Goal: Find specific page/section: Find specific page/section

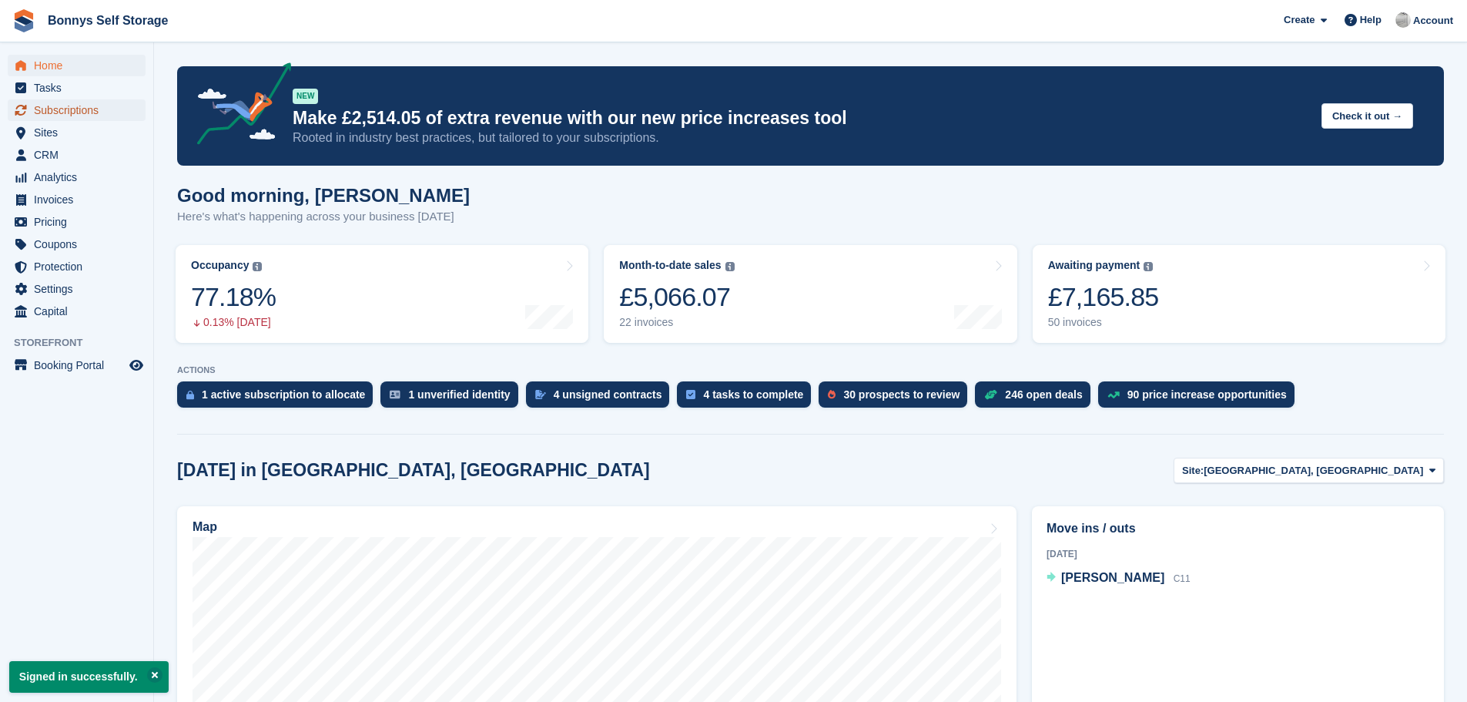
click at [79, 109] on span "Subscriptions" at bounding box center [80, 110] width 92 height 22
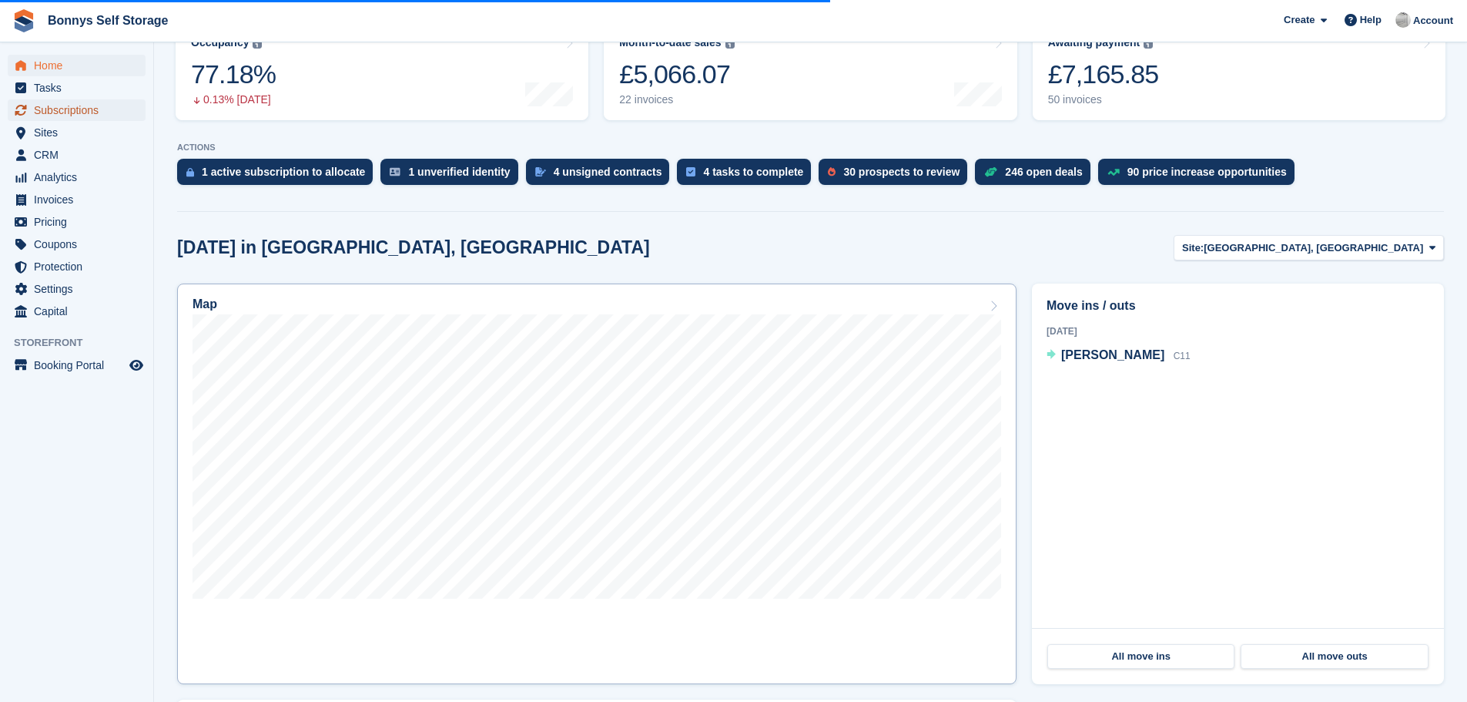
scroll to position [231, 0]
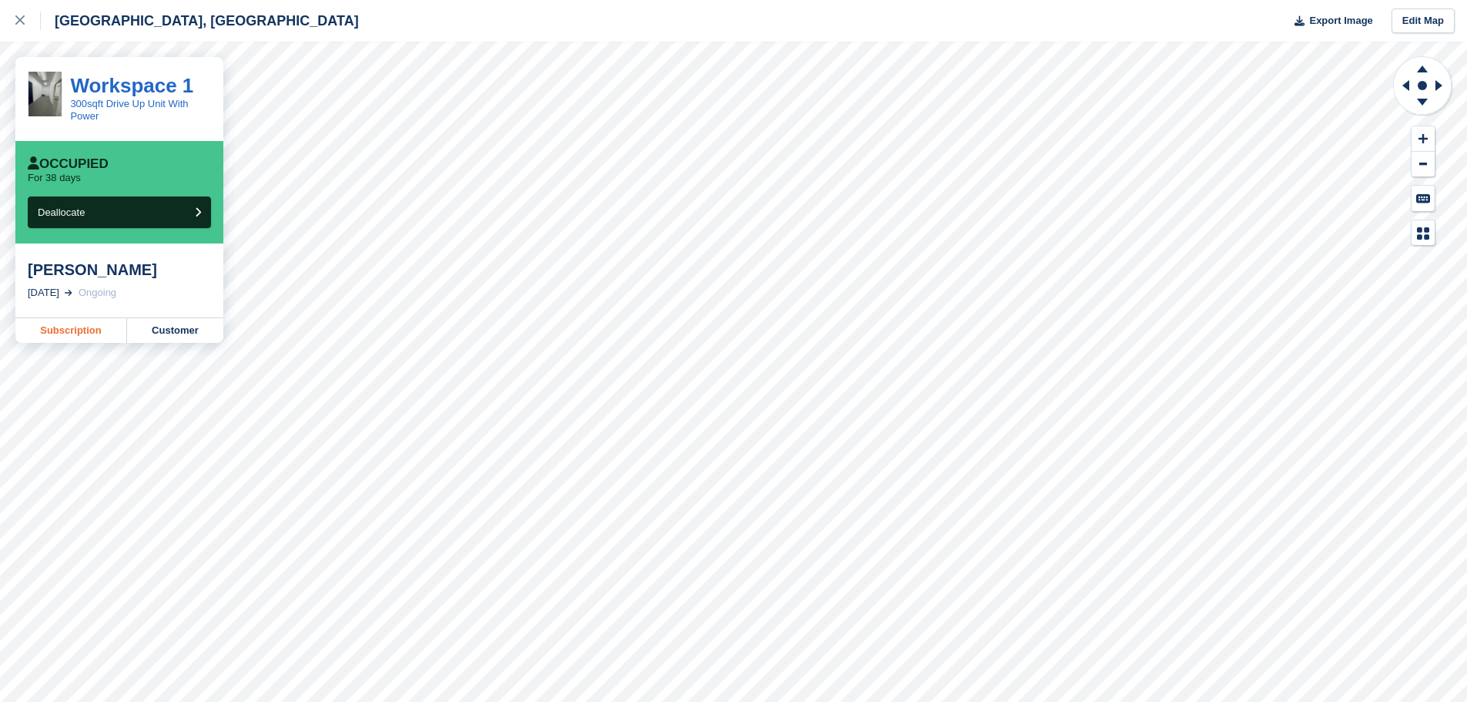
click at [83, 332] on link "Subscription" at bounding box center [71, 330] width 112 height 25
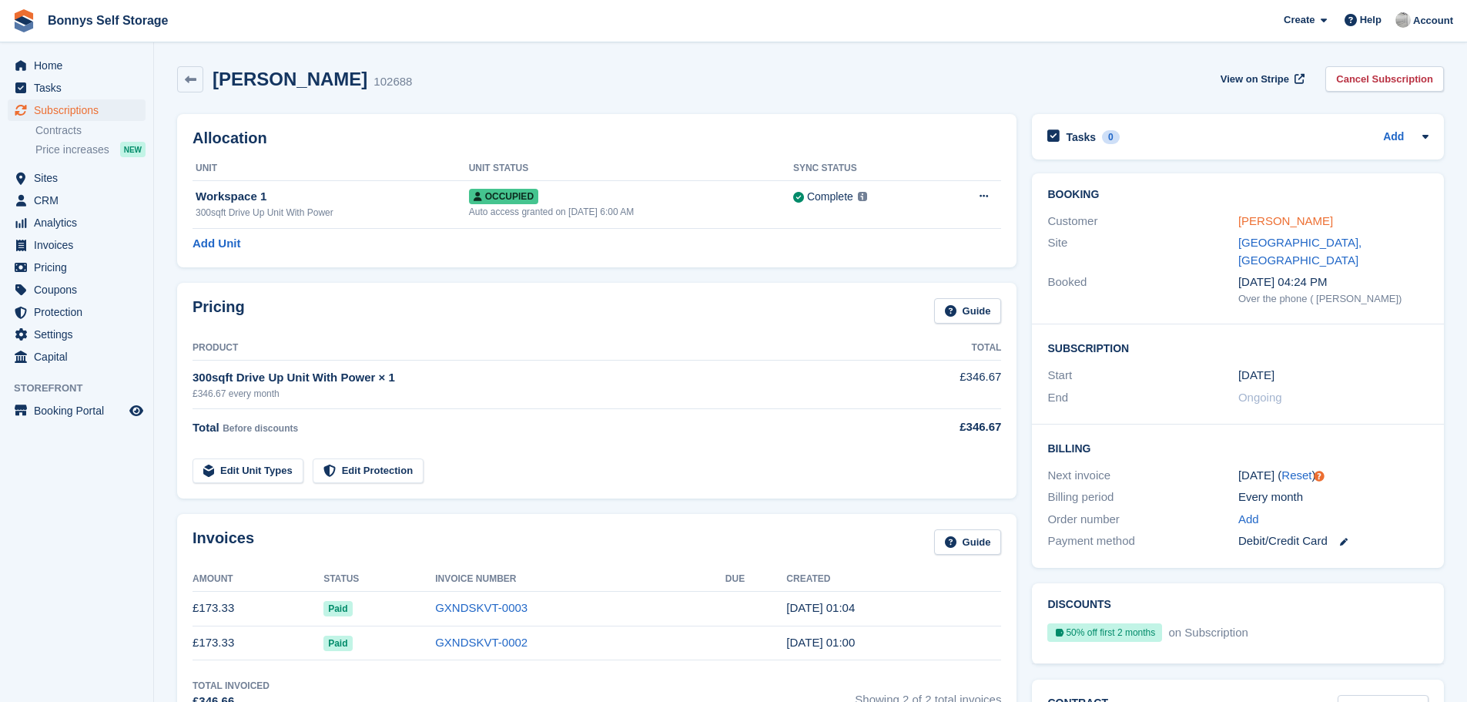
click at [1259, 221] on link "[PERSON_NAME]" at bounding box center [1285, 220] width 95 height 13
